Goal: Obtain resource: Download file/media

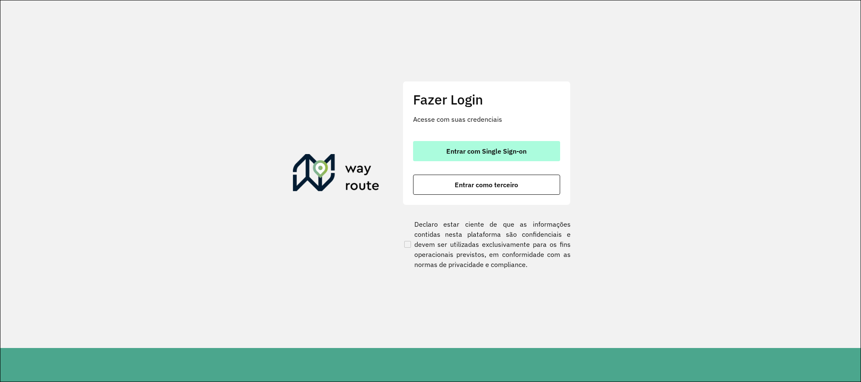
click at [502, 140] on div "Fazer Login Acesse com suas credenciais Entrar com Single Sign-on Entrar como t…" at bounding box center [487, 143] width 168 height 124
click at [531, 147] on button "Entrar com Single Sign-on" at bounding box center [486, 151] width 147 height 20
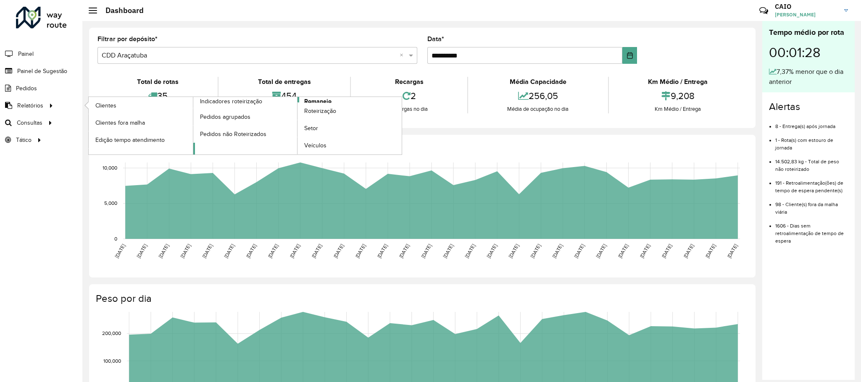
click at [334, 103] on link "Romaneio" at bounding box center [297, 126] width 209 height 58
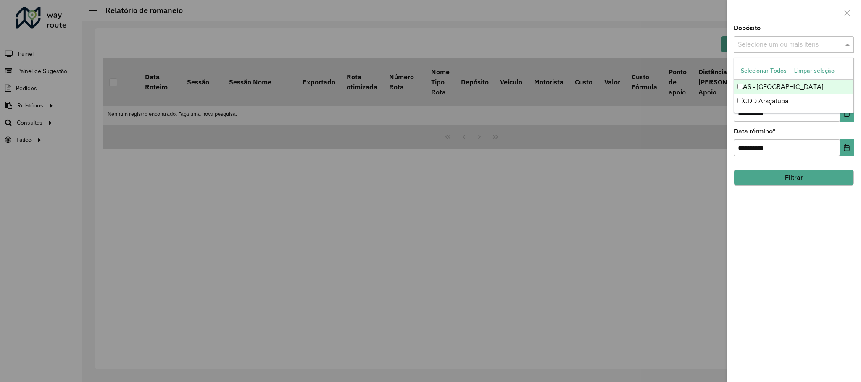
click at [779, 43] on input "text" at bounding box center [790, 45] width 108 height 10
click at [748, 107] on div "CDD Araçatuba" at bounding box center [793, 101] width 119 height 14
click at [796, 226] on div "**********" at bounding box center [794, 203] width 134 height 357
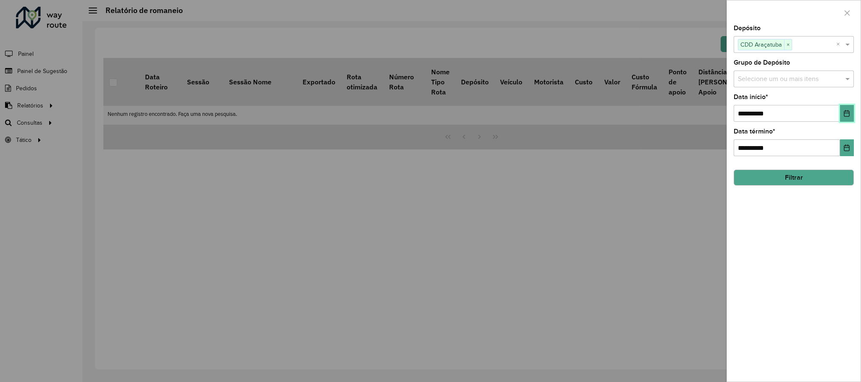
click at [851, 113] on button "Choose Date" at bounding box center [847, 113] width 14 height 17
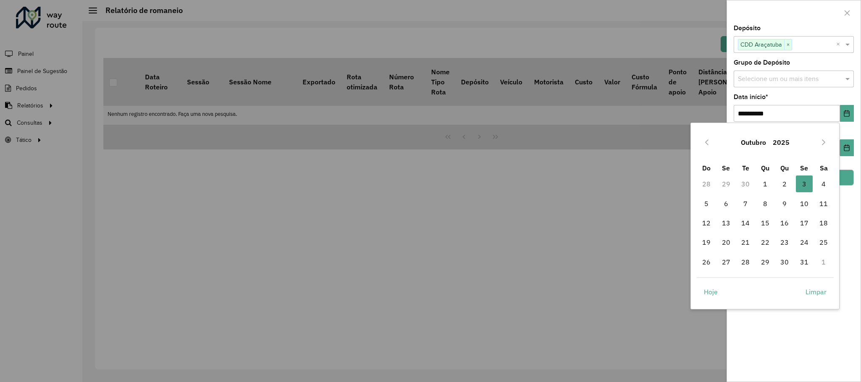
click at [699, 144] on div "Outubro 2025" at bounding box center [765, 142] width 137 height 27
click at [705, 146] on button "Previous Month" at bounding box center [706, 142] width 13 height 13
click at [762, 241] on span "24" at bounding box center [765, 242] width 17 height 17
type input "**********"
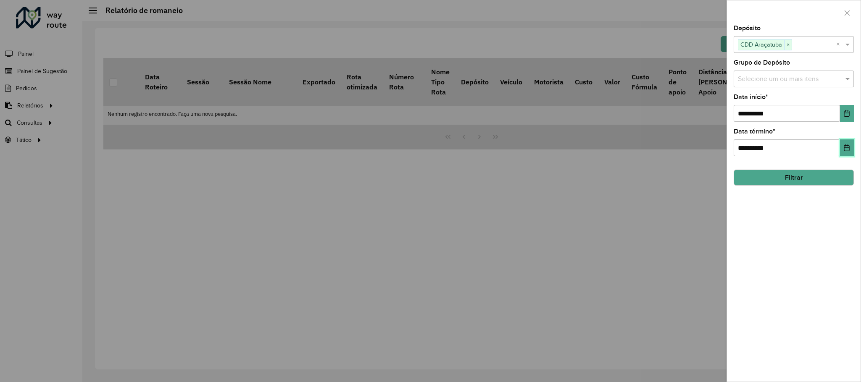
click at [848, 149] on icon "Choose Date" at bounding box center [846, 148] width 7 height 7
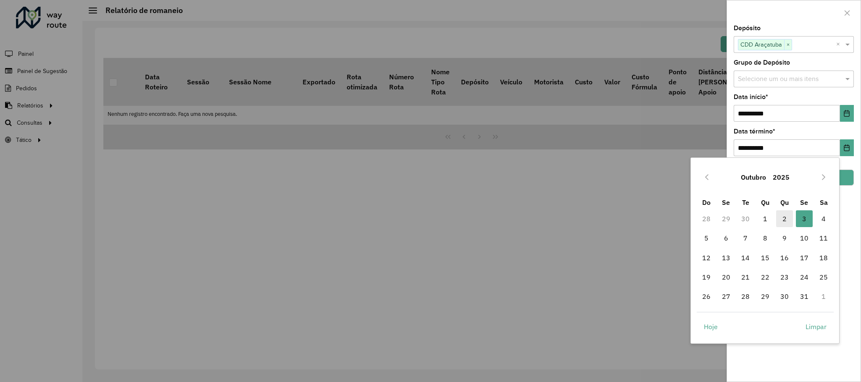
click at [783, 219] on span "2" at bounding box center [784, 219] width 17 height 17
type input "**********"
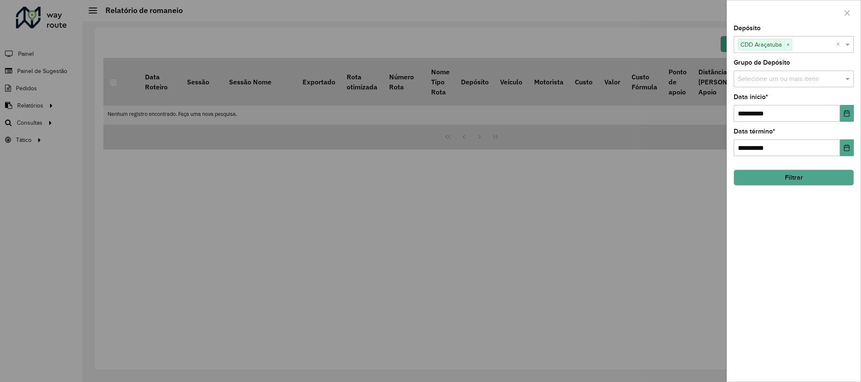
click at [811, 178] on button "Filtrar" at bounding box center [794, 178] width 120 height 16
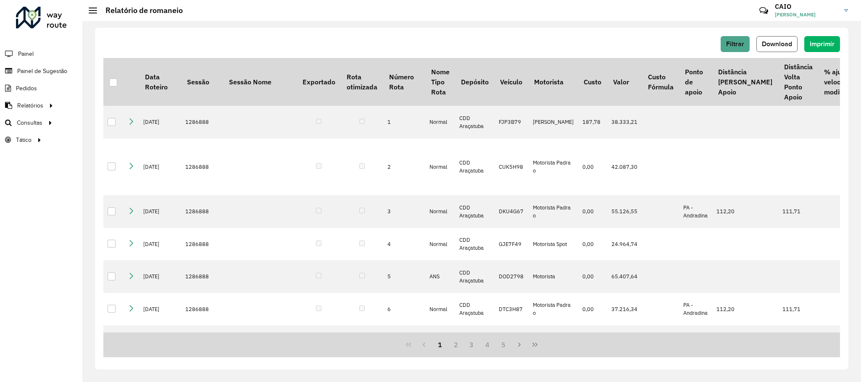
click at [773, 42] on span "Download" at bounding box center [777, 43] width 30 height 7
click at [766, 49] on button "Download" at bounding box center [776, 44] width 41 height 16
